Goal: Find specific page/section: Find specific page/section

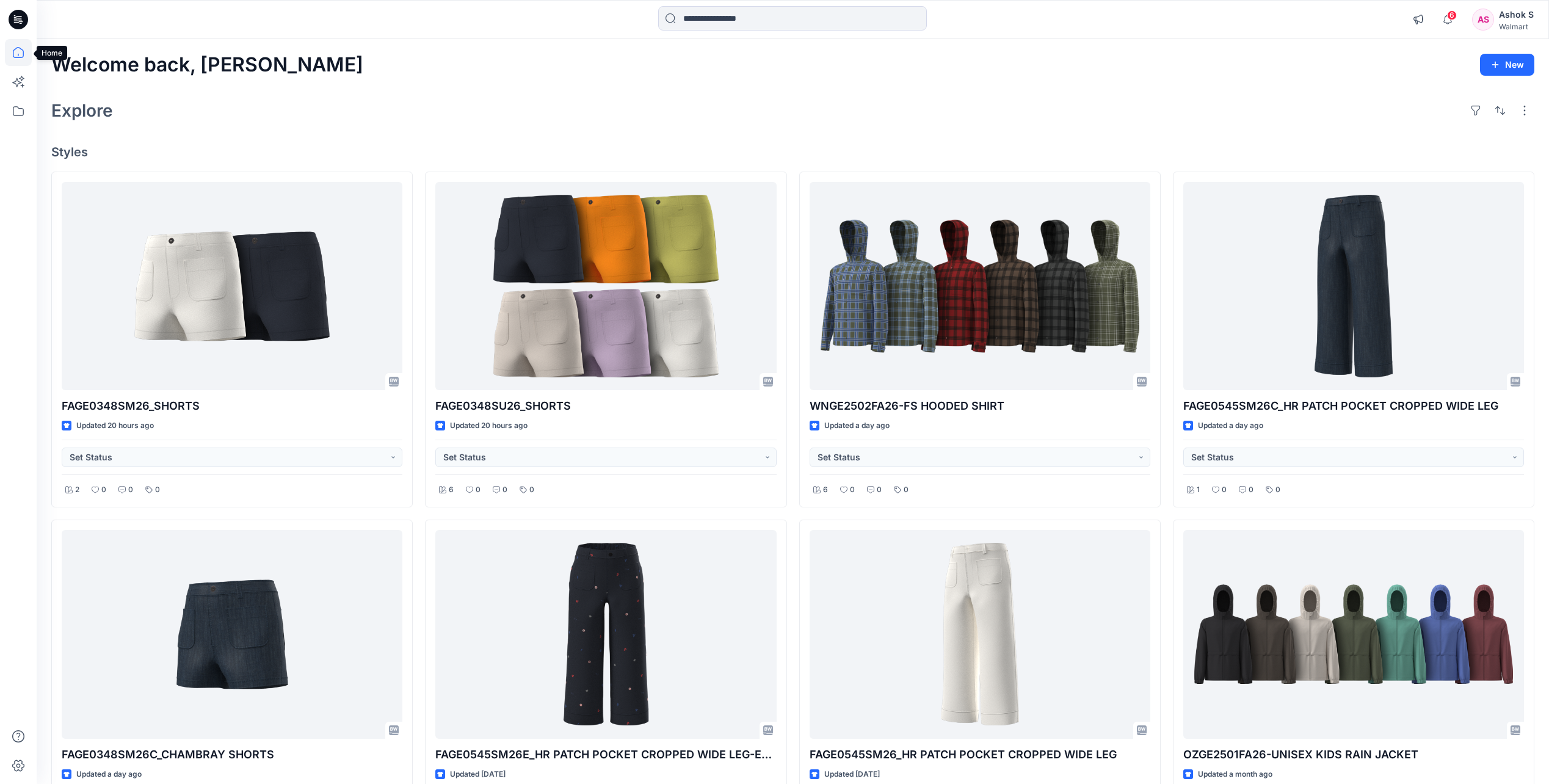
click at [16, 56] on icon at bounding box center [18, 52] width 27 height 27
click at [21, 111] on icon at bounding box center [18, 111] width 27 height 27
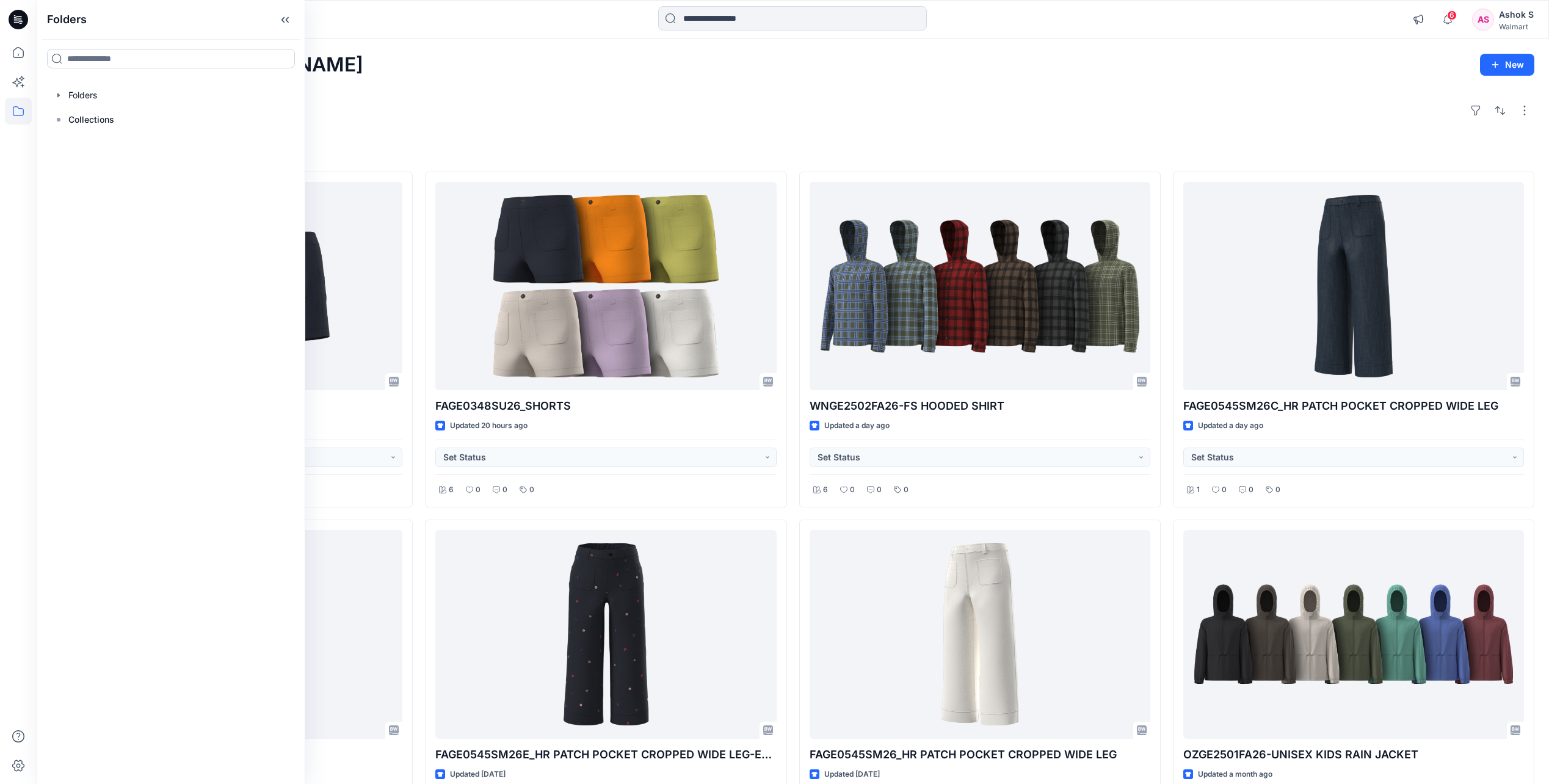
click at [84, 61] on input at bounding box center [171, 58] width 248 height 19
type input "*****"
click at [126, 65] on input "*****" at bounding box center [171, 58] width 248 height 19
drag, startPoint x: 108, startPoint y: 62, endPoint x: 61, endPoint y: 64, distance: 47.0
click at [61, 64] on input "*****" at bounding box center [171, 58] width 248 height 19
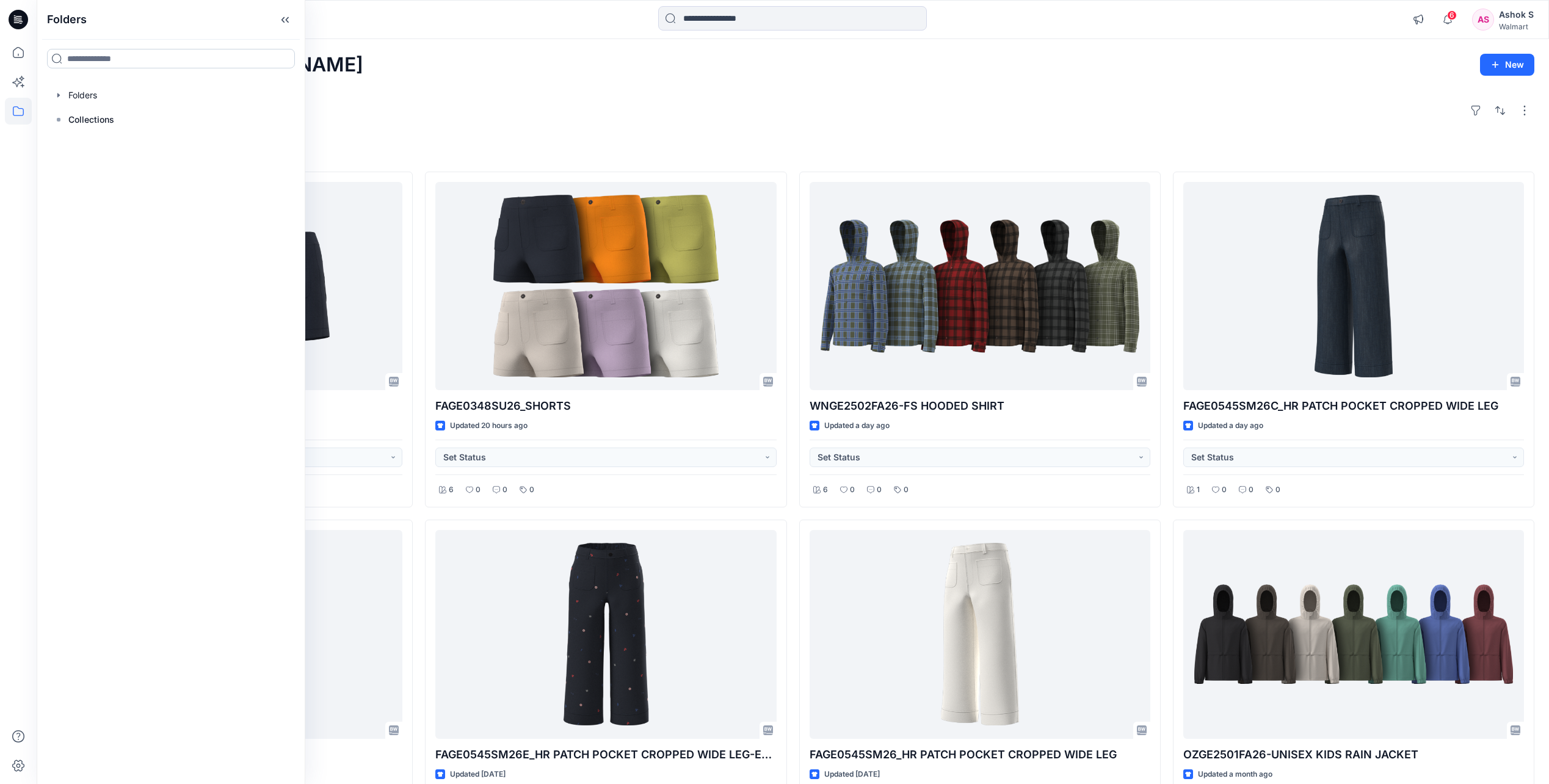
click at [91, 59] on input at bounding box center [171, 58] width 248 height 19
type input "**"
click at [101, 85] on span "uploads" at bounding box center [96, 85] width 34 height 11
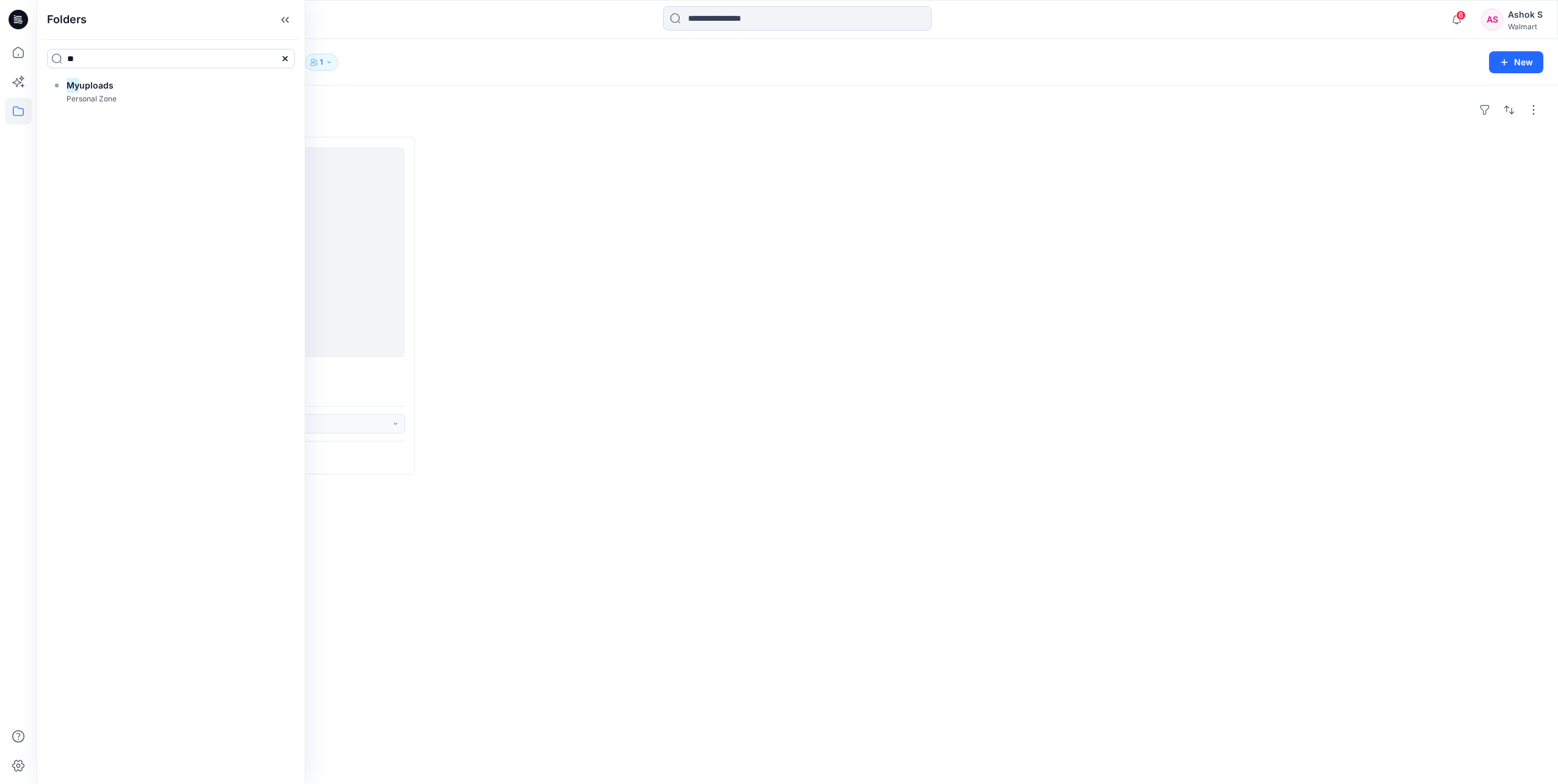
drag, startPoint x: 627, startPoint y: 166, endPoint x: 601, endPoint y: 156, distance: 27.9
click at [627, 166] on div at bounding box center [609, 305] width 364 height 337
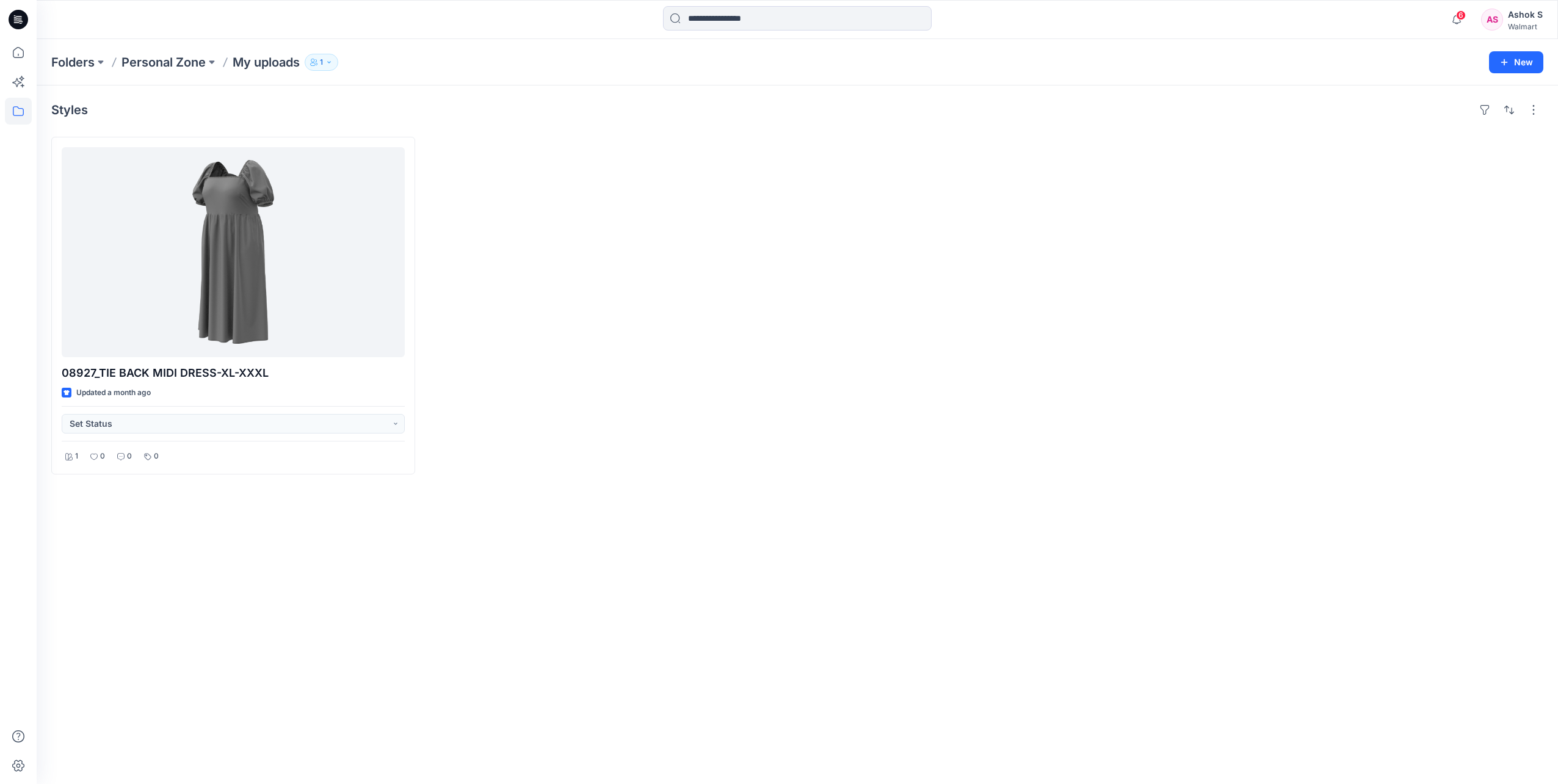
click at [266, 64] on p "My uploads" at bounding box center [265, 62] width 67 height 17
click at [194, 61] on p "Personal Zone" at bounding box center [163, 62] width 84 height 17
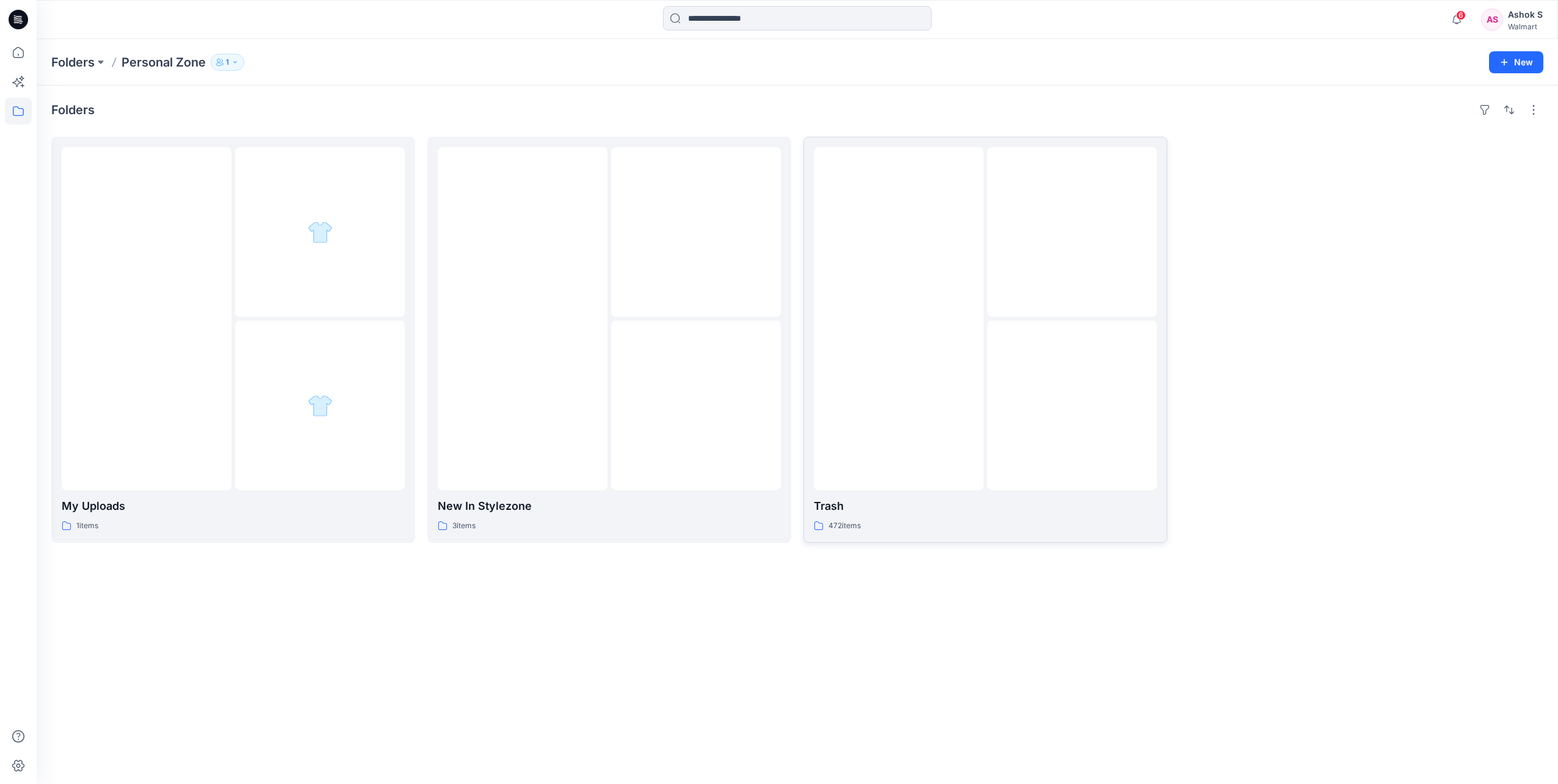
click at [898, 319] on img at bounding box center [898, 319] width 0 height 0
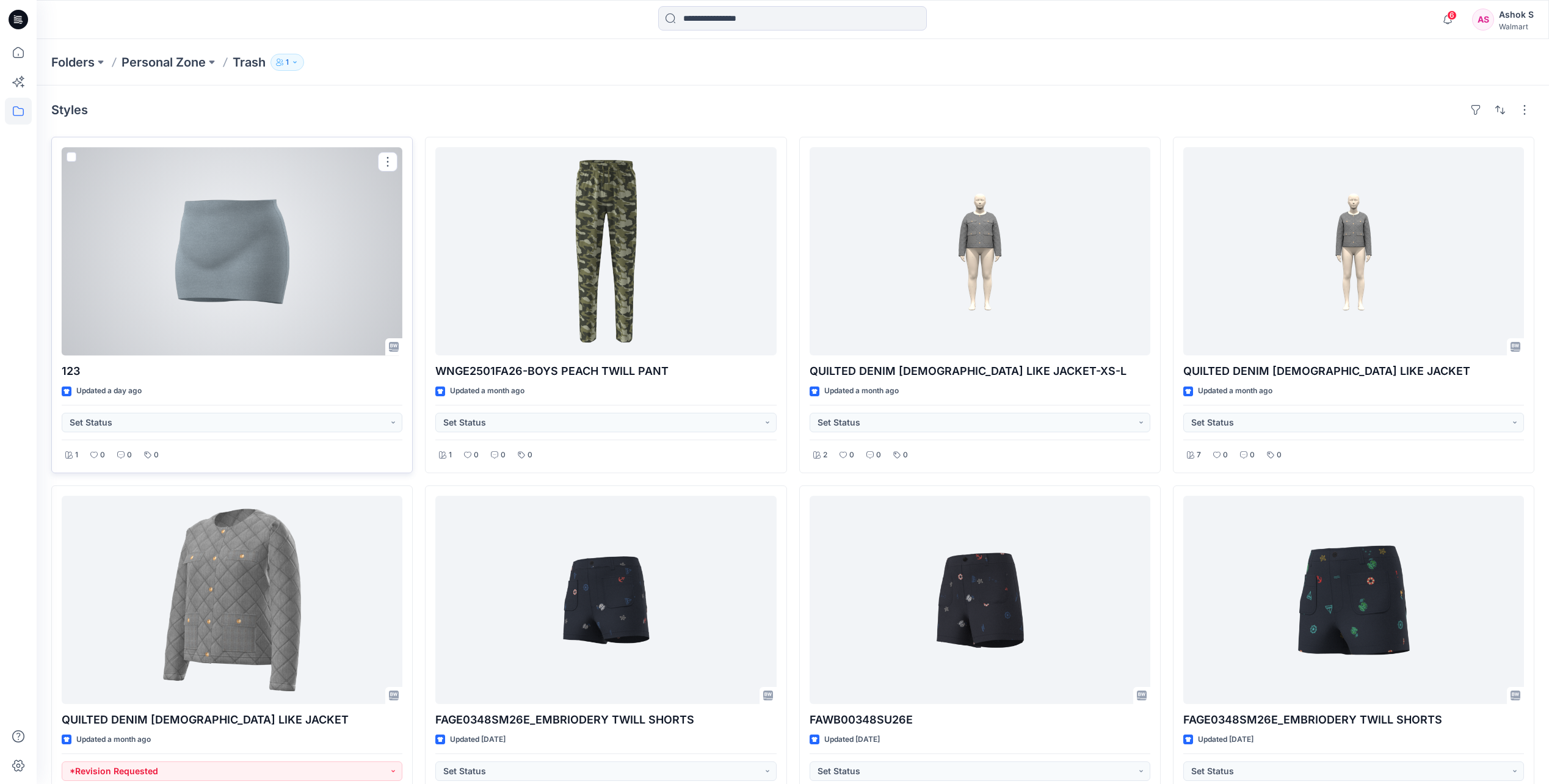
click at [289, 276] on div at bounding box center [232, 251] width 341 height 208
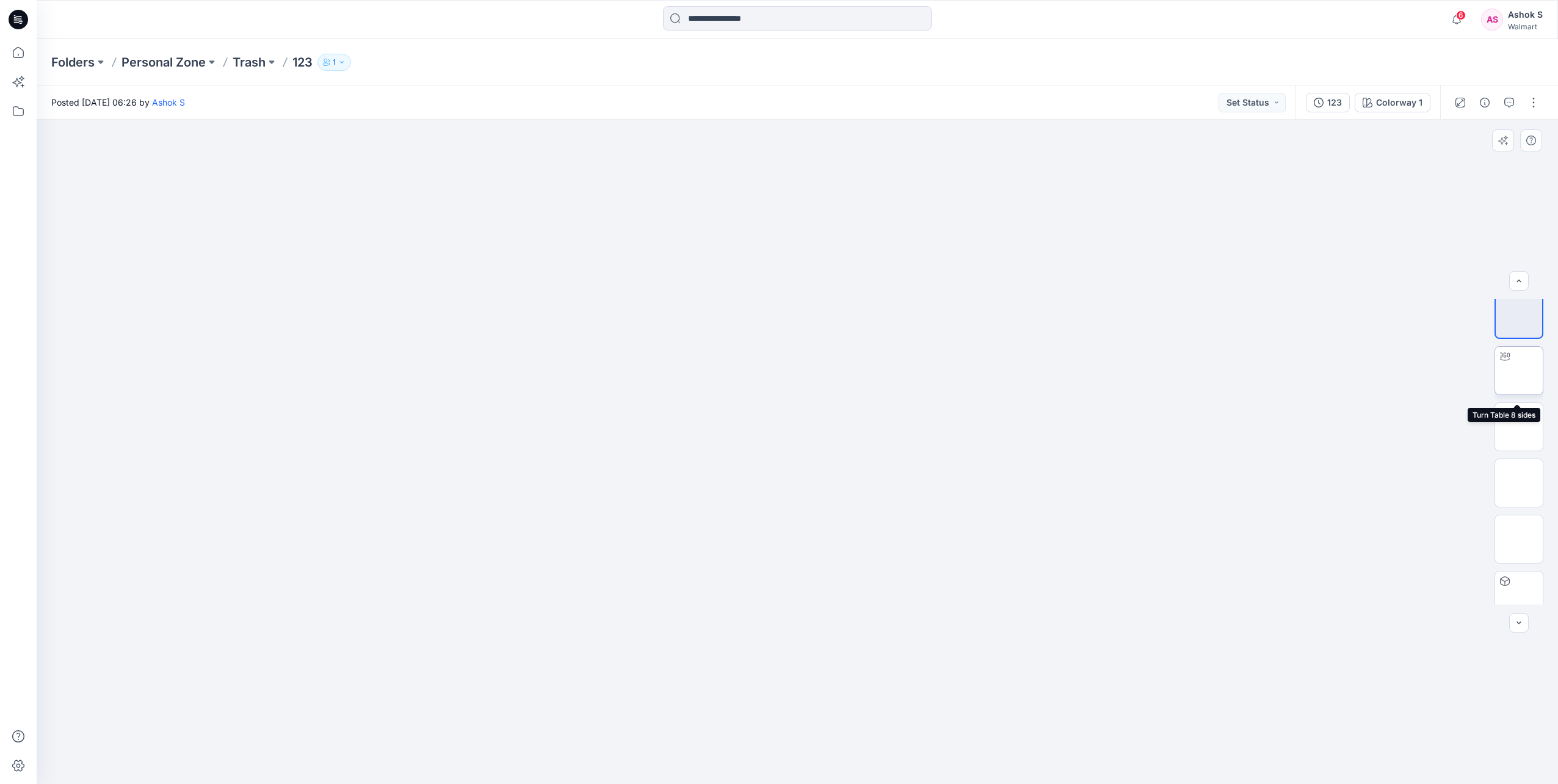
scroll to position [24, 0]
click at [1517, 346] on img at bounding box center [1519, 355] width 47 height 39
drag, startPoint x: 804, startPoint y: 768, endPoint x: 1234, endPoint y: 675, distance: 439.9
click at [1234, 675] on div at bounding box center [797, 452] width 1521 height 664
drag, startPoint x: 969, startPoint y: 642, endPoint x: 920, endPoint y: 637, distance: 49.3
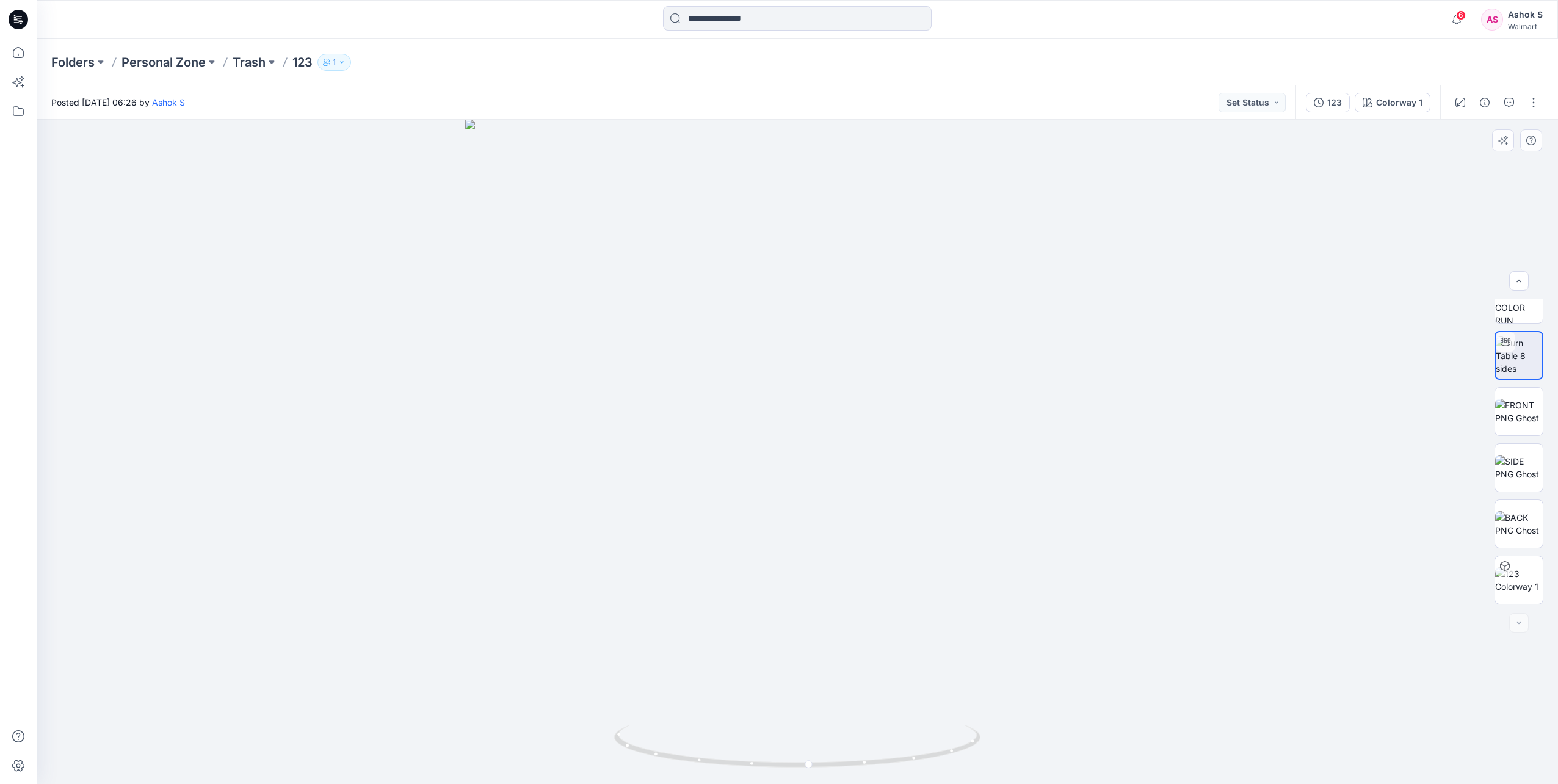
drag, startPoint x: 920, startPoint y: 637, endPoint x: 796, endPoint y: 421, distance: 249.1
drag, startPoint x: 796, startPoint y: 421, endPoint x: 763, endPoint y: 395, distance: 42.0
click at [763, 395] on div at bounding box center [797, 452] width 1521 height 664
click at [1516, 568] on img at bounding box center [1519, 580] width 47 height 26
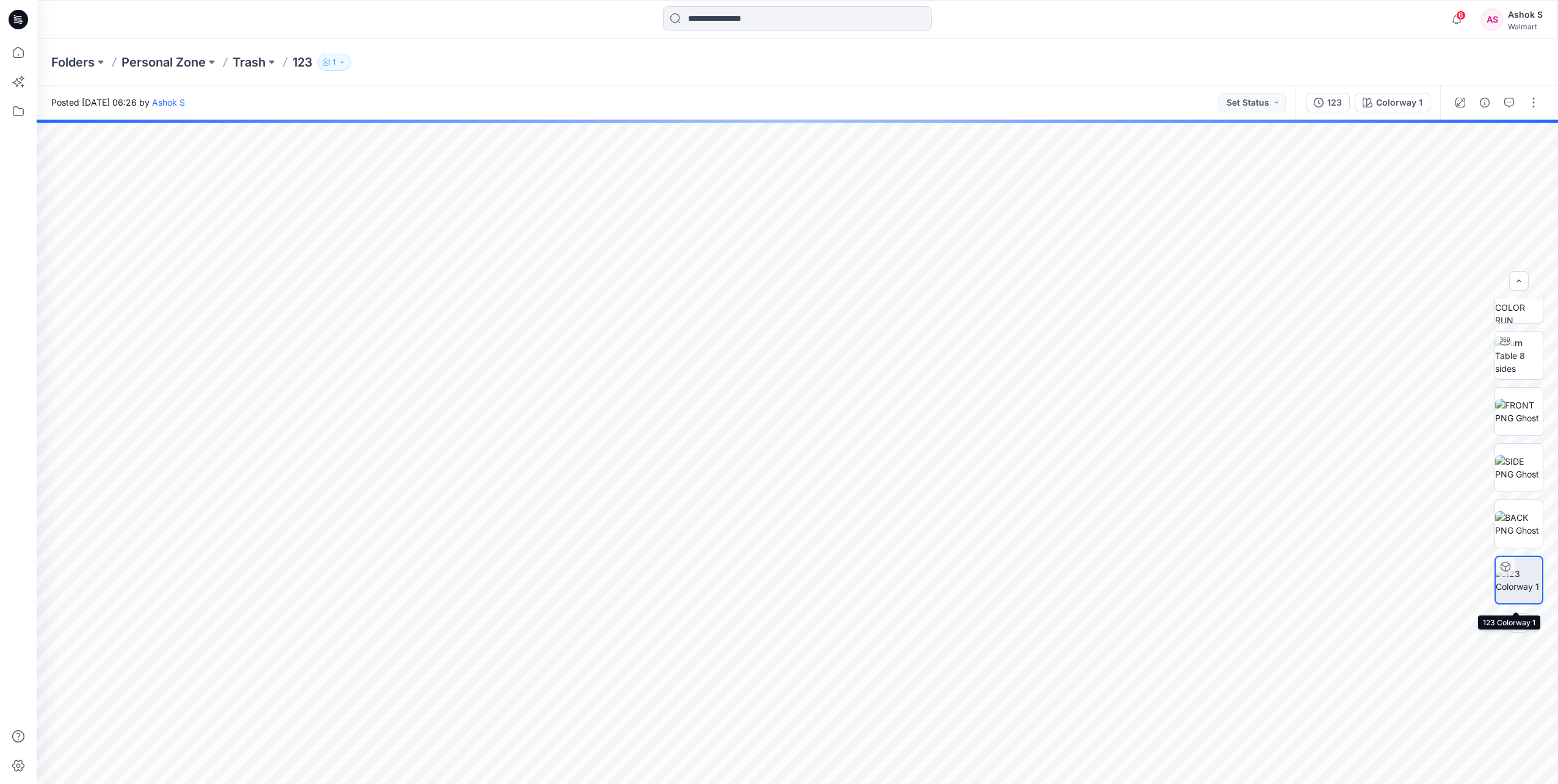
scroll to position [0, 0]
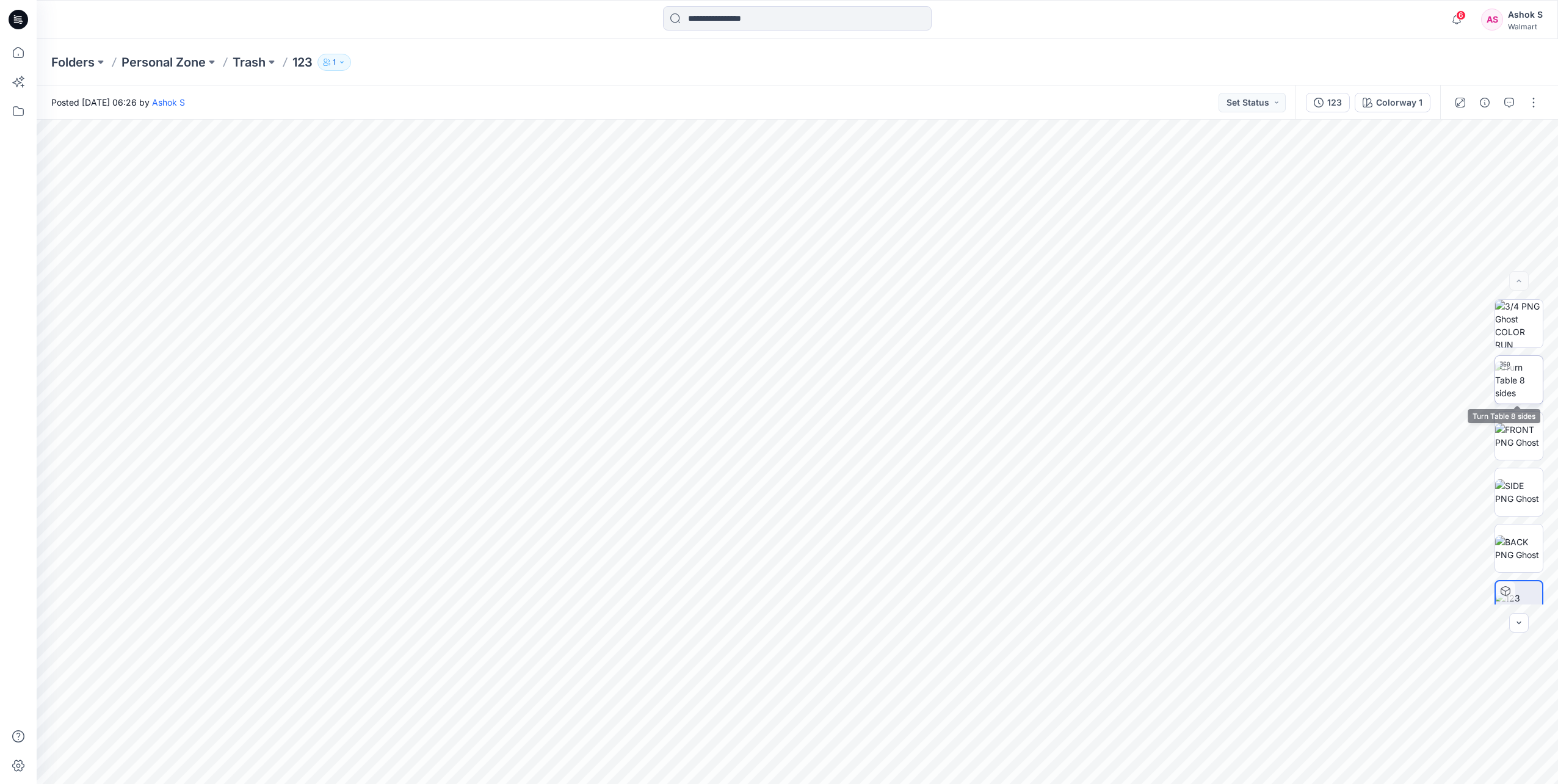
click at [1522, 382] on img at bounding box center [1519, 380] width 47 height 39
drag, startPoint x: 886, startPoint y: 568, endPoint x: 612, endPoint y: 571, distance: 274.0
drag, startPoint x: 612, startPoint y: 571, endPoint x: 847, endPoint y: 421, distance: 278.8
click at [847, 421] on div at bounding box center [797, 452] width 1521 height 664
click at [846, 423] on div at bounding box center [797, 452] width 1521 height 664
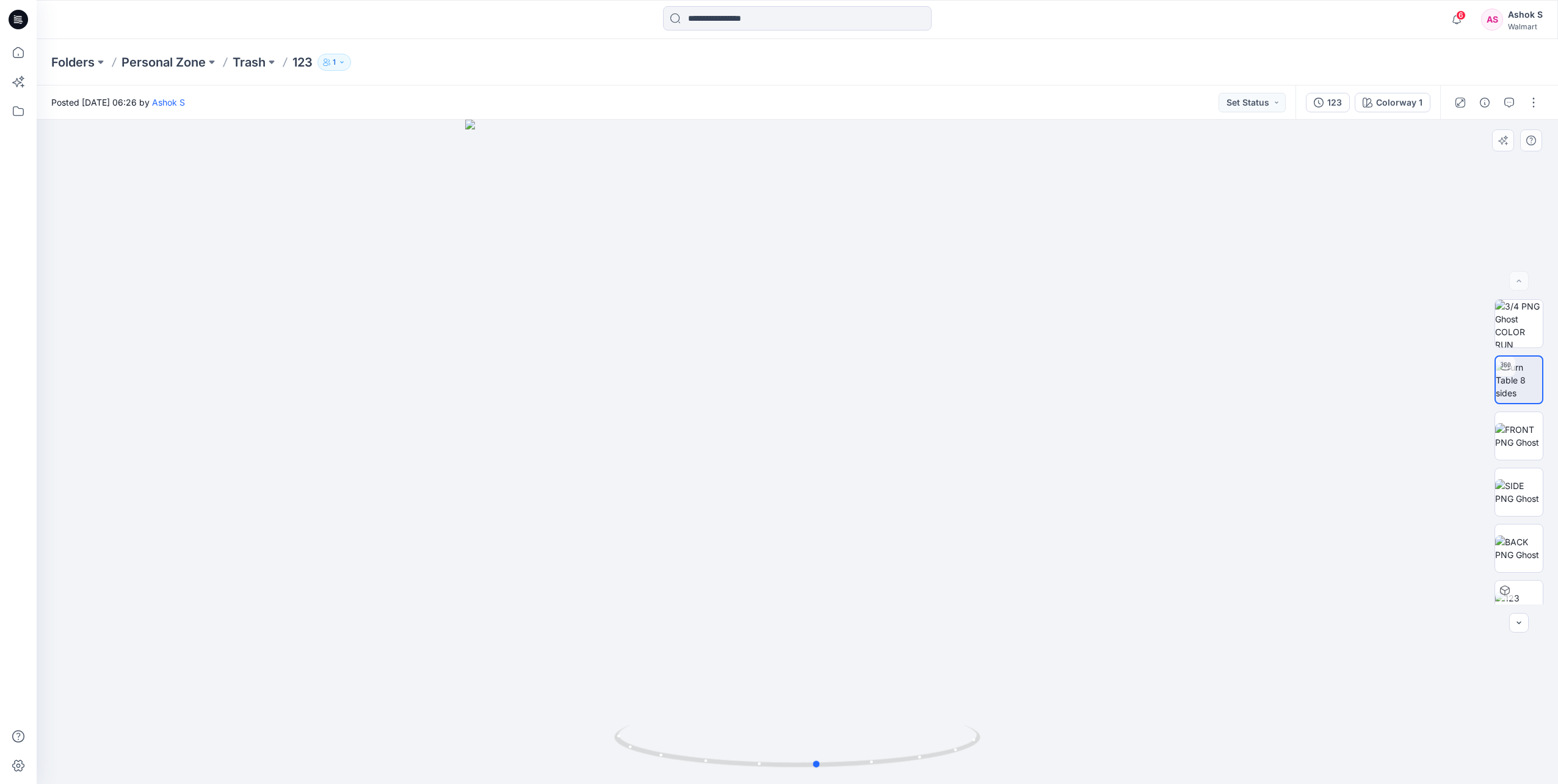
click at [846, 423] on div at bounding box center [797, 452] width 1521 height 664
click at [1504, 594] on icon at bounding box center [1504, 593] width 1 height 5
click at [1524, 395] on img at bounding box center [1519, 380] width 47 height 39
